Goal: Navigation & Orientation: Find specific page/section

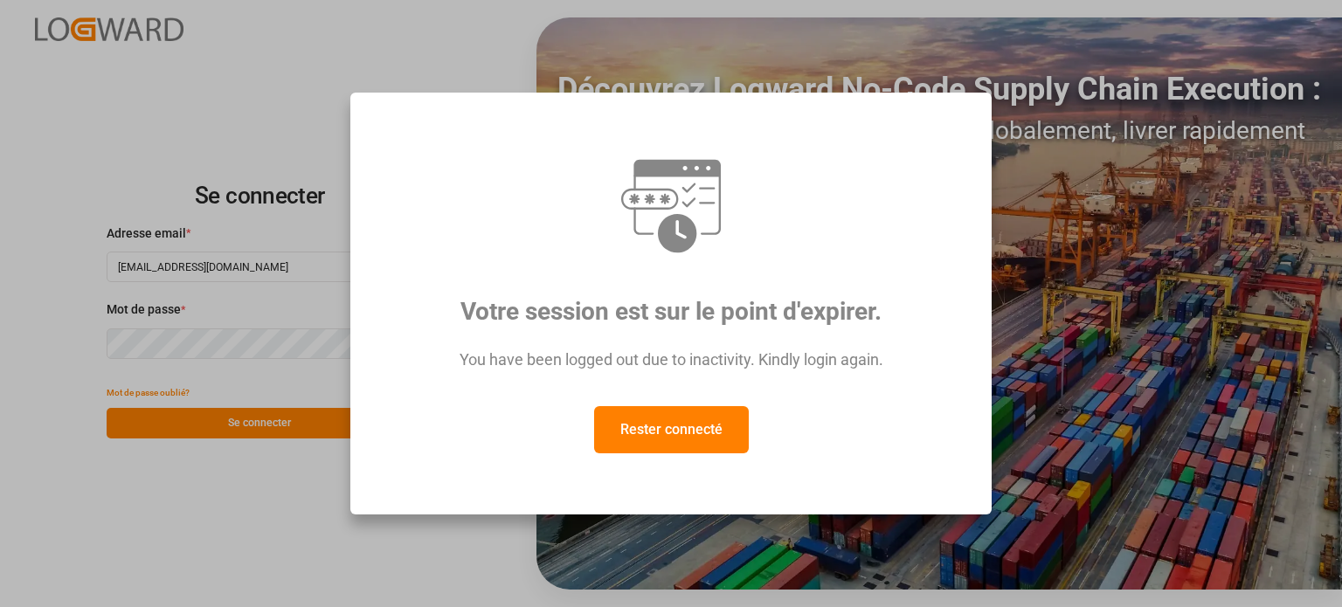
click at [713, 410] on button "Rester connecté" at bounding box center [671, 429] width 155 height 47
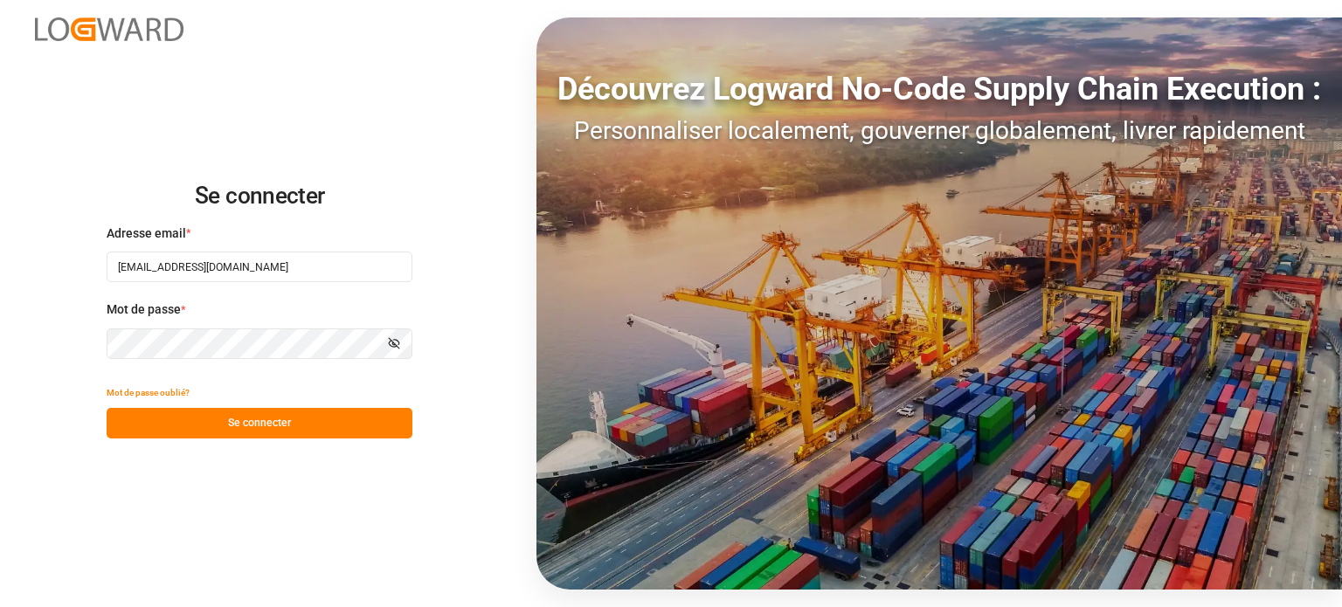
click at [266, 414] on button "Se connecter" at bounding box center [260, 423] width 306 height 31
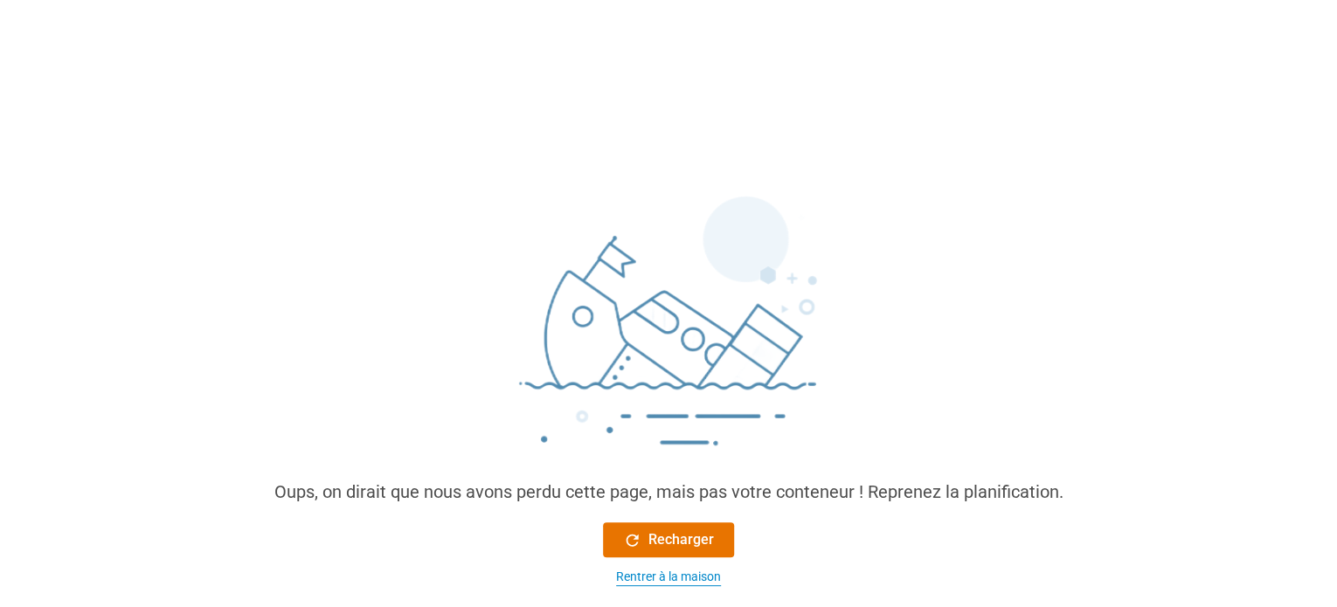
click at [683, 584] on font "Rentrer à la maison" at bounding box center [668, 577] width 105 height 14
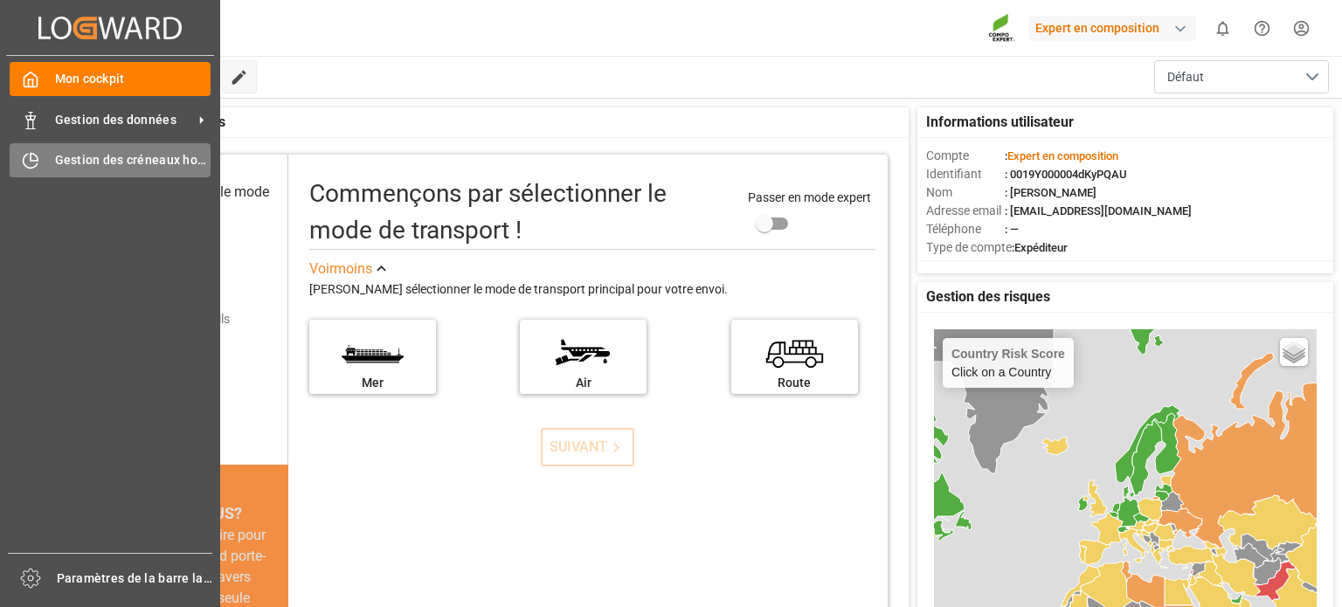
click at [27, 156] on icon at bounding box center [30, 160] width 17 height 17
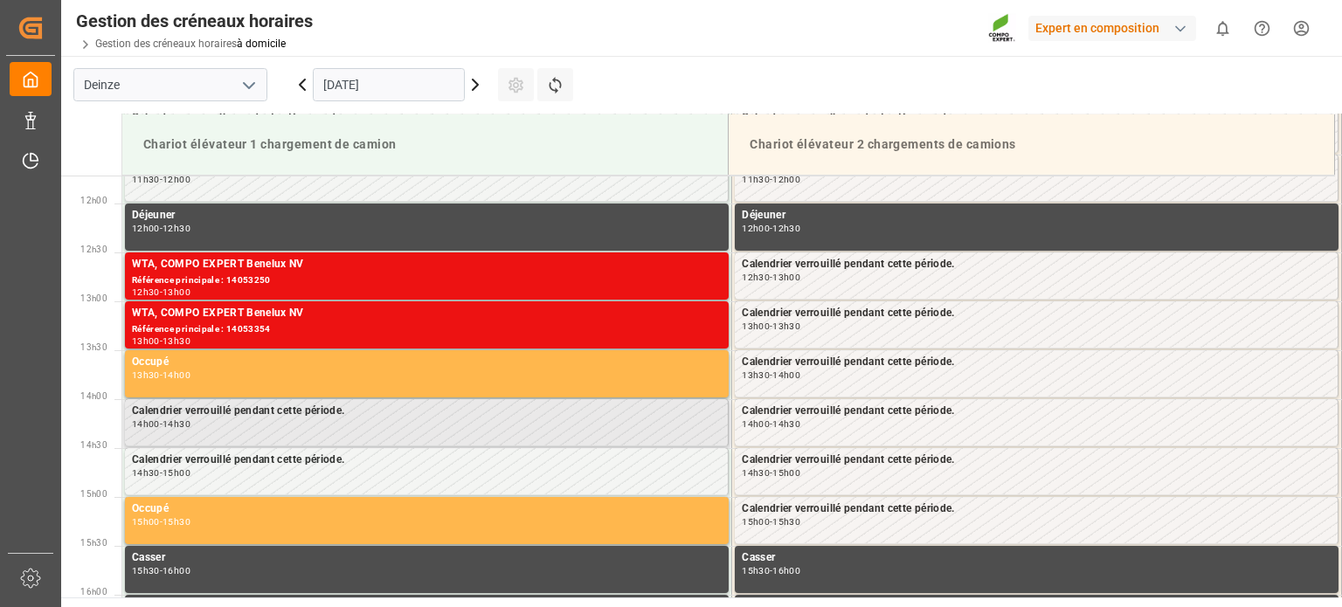
scroll to position [966, 0]
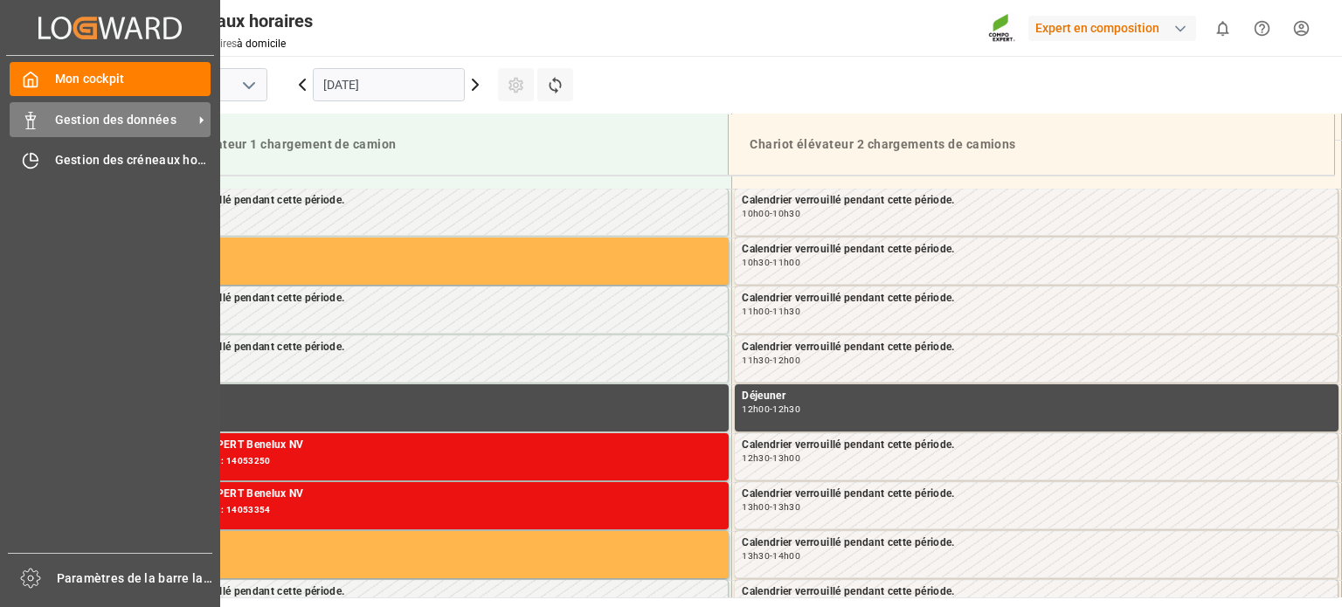
click at [77, 118] on font "Gestion des données" at bounding box center [115, 120] width 121 height 14
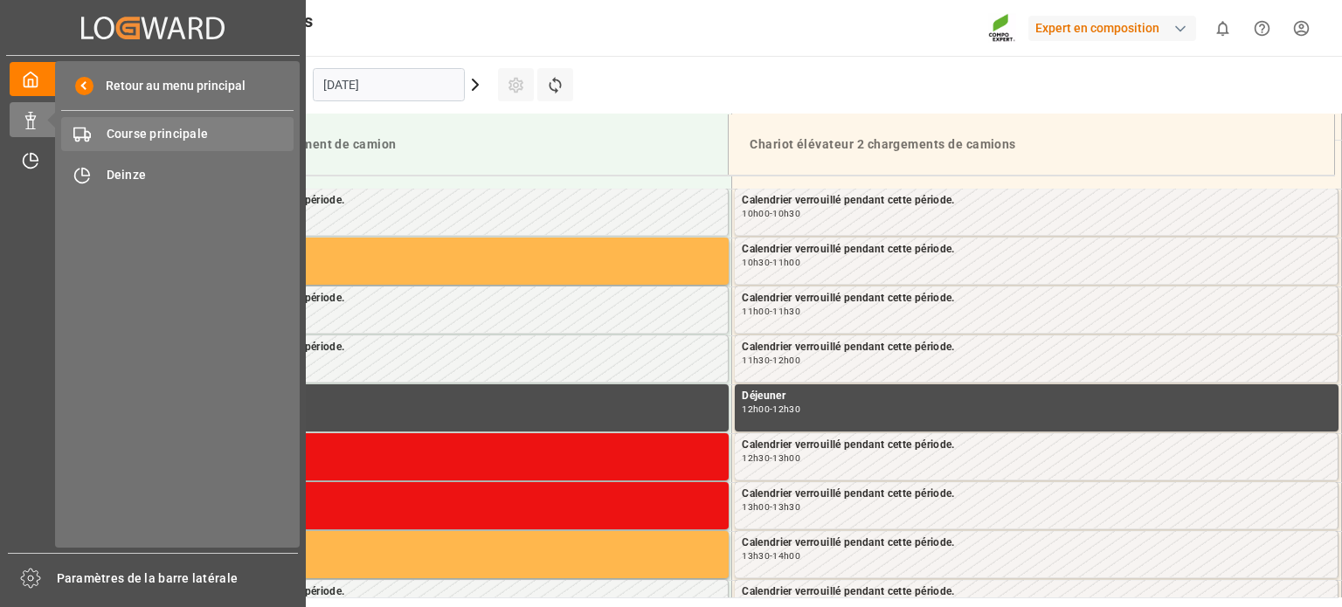
click at [191, 127] on font "Course principale" at bounding box center [158, 134] width 102 height 14
